Goal: Find specific page/section: Find specific page/section

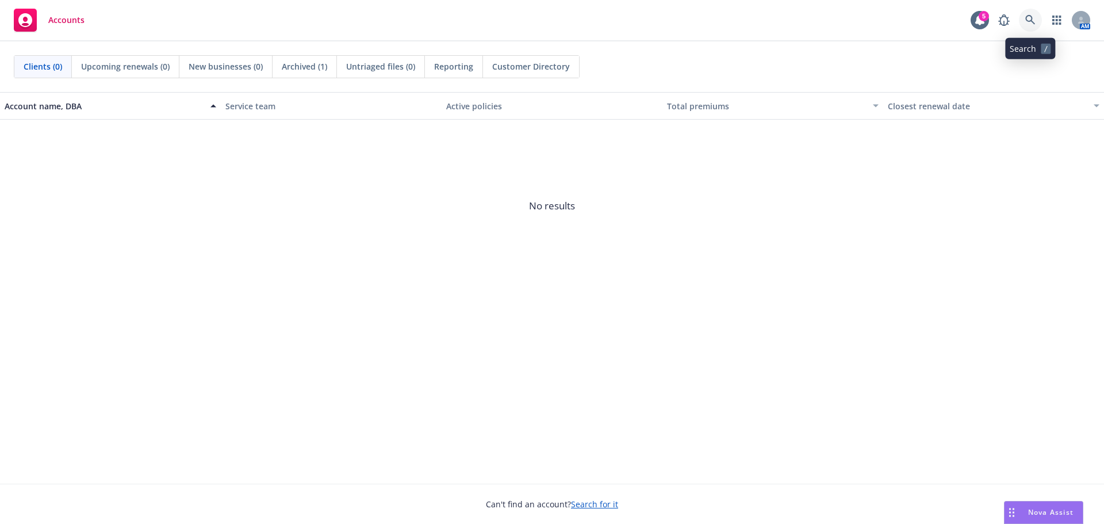
click at [1029, 17] on icon at bounding box center [1030, 20] width 10 height 10
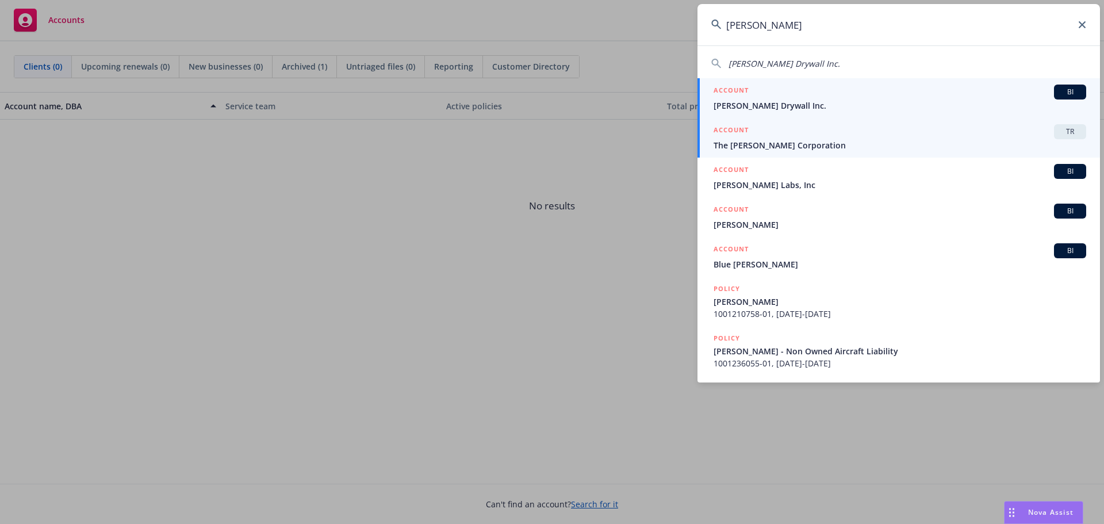
type input "herrick"
click at [792, 144] on span "The Herrick Corporation" at bounding box center [900, 145] width 373 height 12
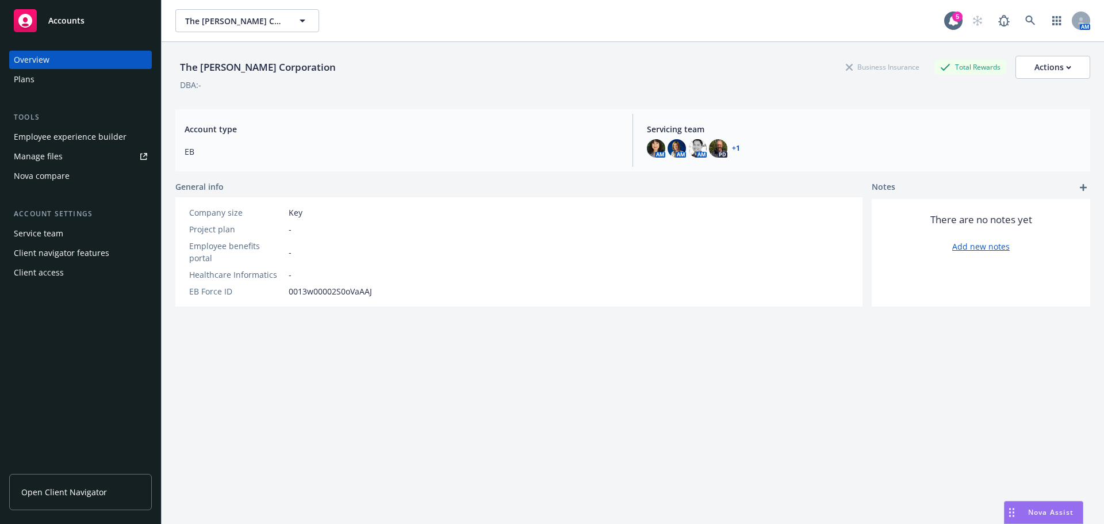
click at [56, 276] on div "Client access" at bounding box center [39, 272] width 50 height 18
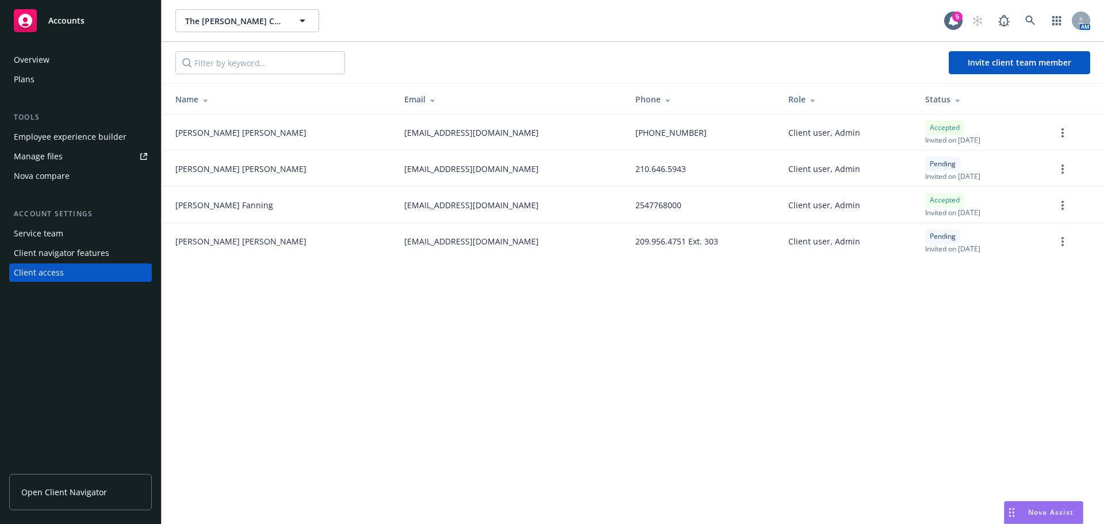
click at [50, 139] on div "Employee experience builder" at bounding box center [70, 137] width 113 height 18
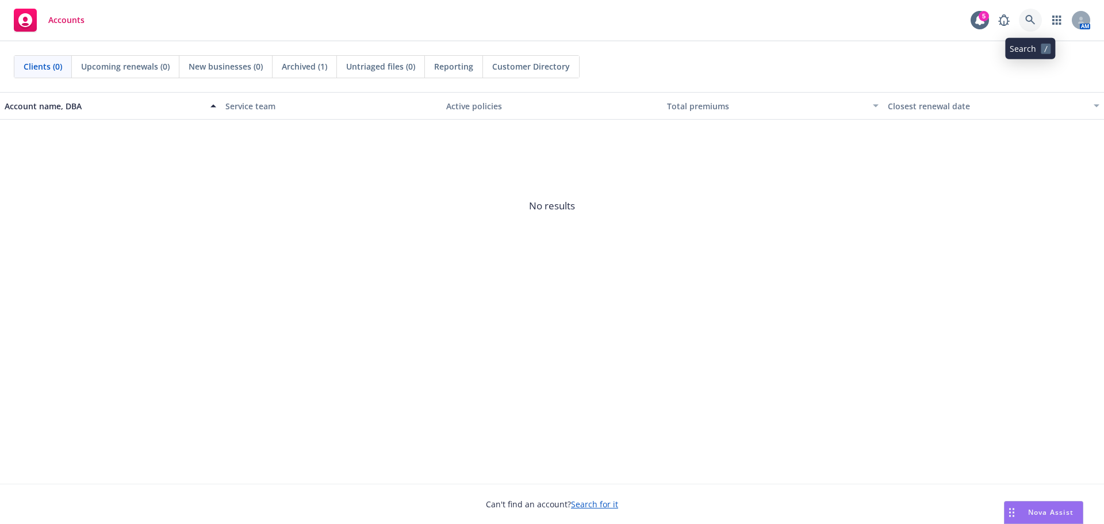
click at [1027, 21] on icon at bounding box center [1030, 20] width 10 height 10
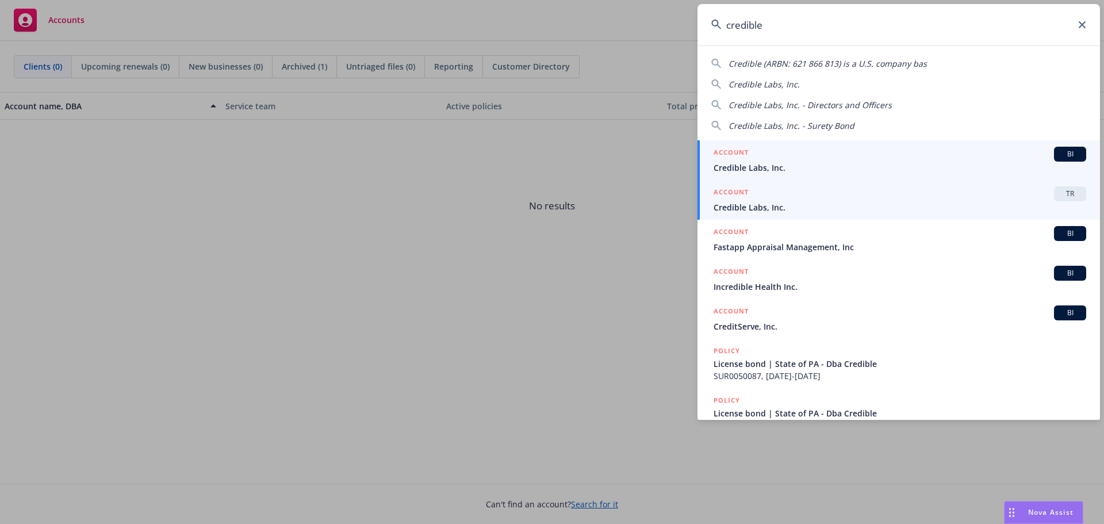
type input "credible"
click at [726, 209] on span "Credible Labs, Inc." at bounding box center [900, 207] width 373 height 12
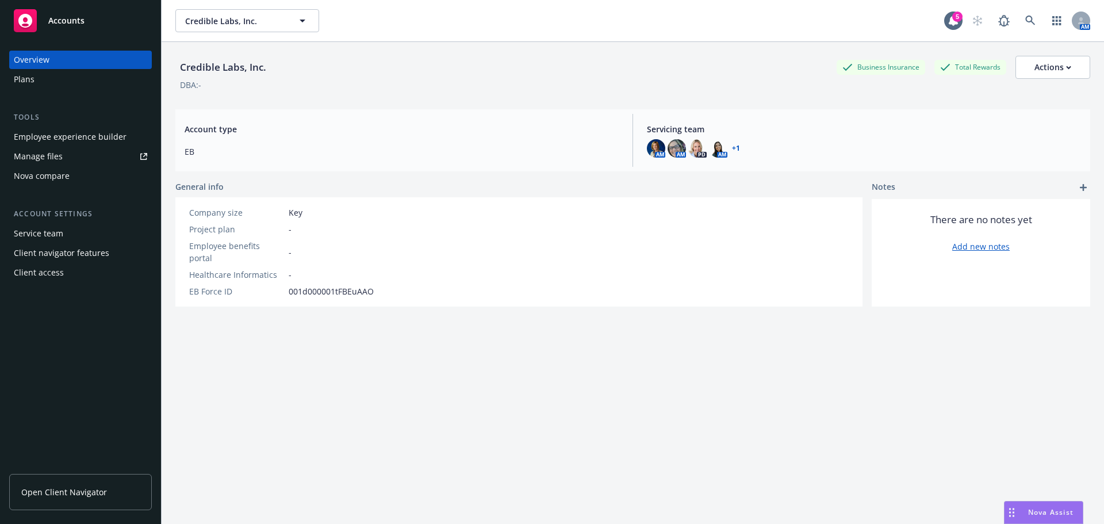
click at [59, 132] on div "Employee experience builder" at bounding box center [70, 137] width 113 height 18
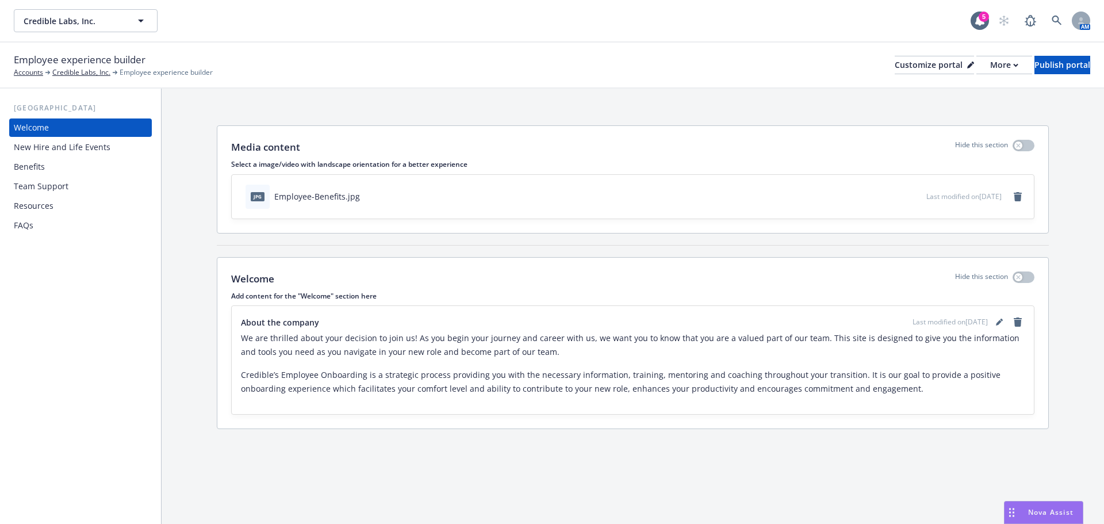
click at [55, 151] on div "New Hire and Life Events" at bounding box center [62, 147] width 97 height 18
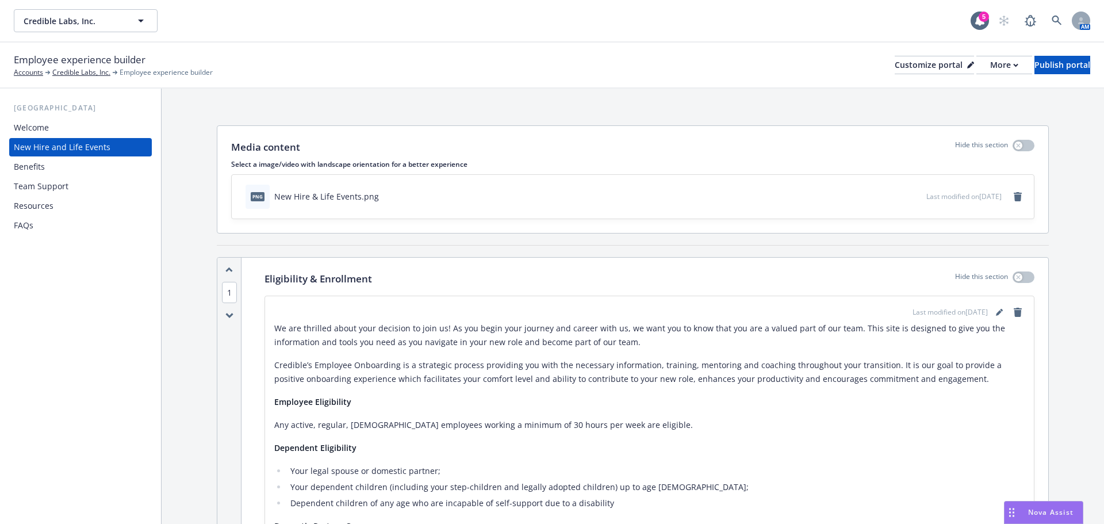
click at [50, 173] on div "Benefits" at bounding box center [80, 167] width 133 height 18
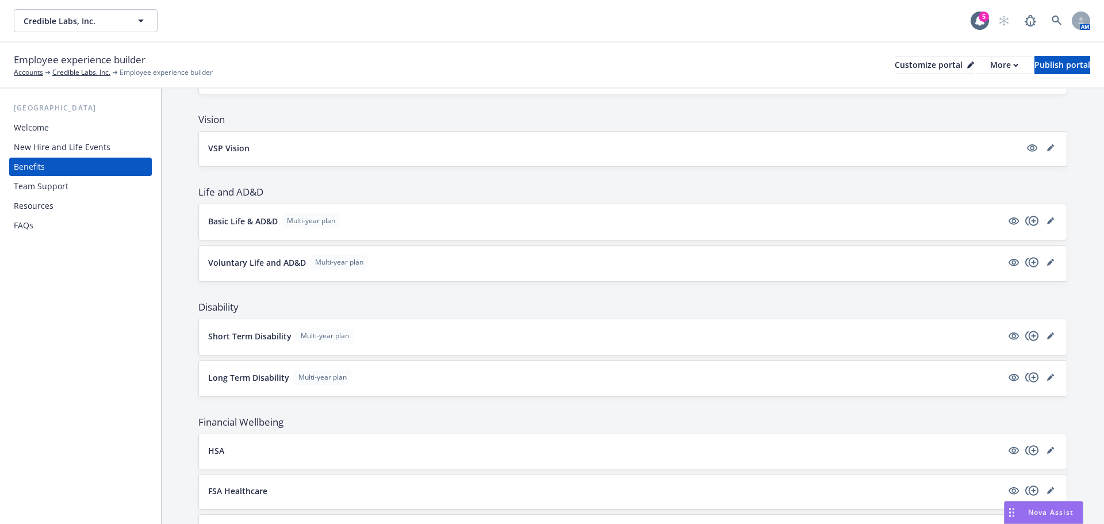
scroll to position [460, 0]
